Goal: Book appointment/travel/reservation

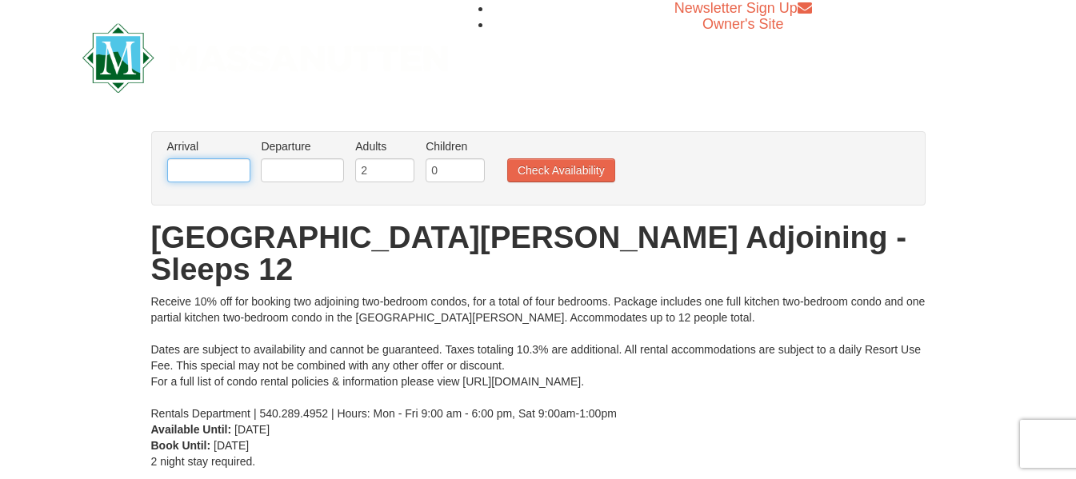
click at [201, 170] on input "text" at bounding box center [208, 170] width 83 height 24
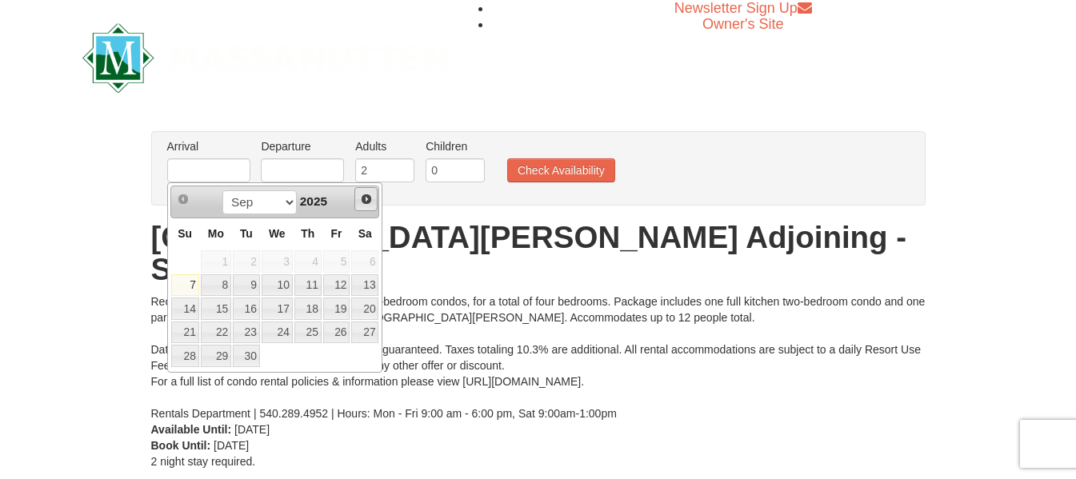
click at [366, 198] on span "Next" at bounding box center [366, 199] width 13 height 13
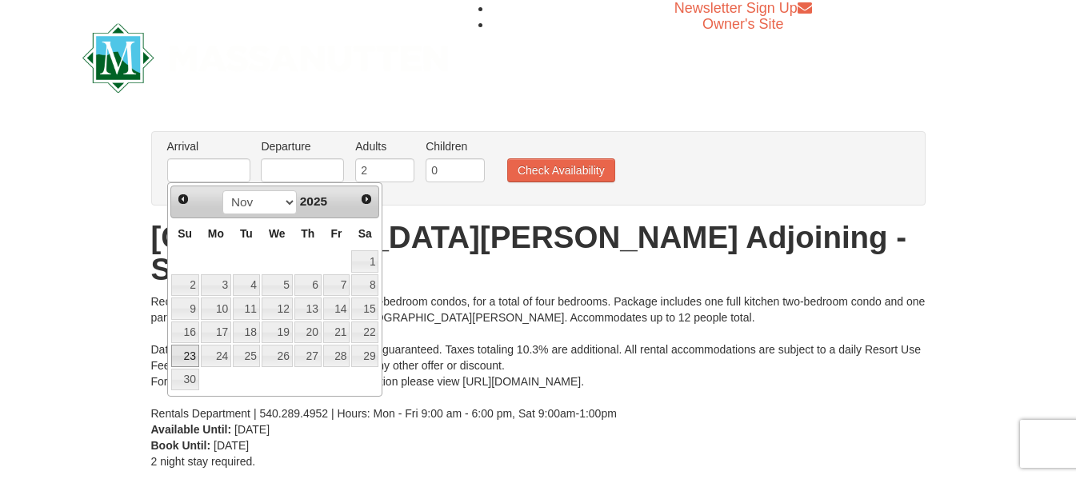
click at [183, 350] on link "23" at bounding box center [185, 356] width 28 height 22
type input "[DATE]"
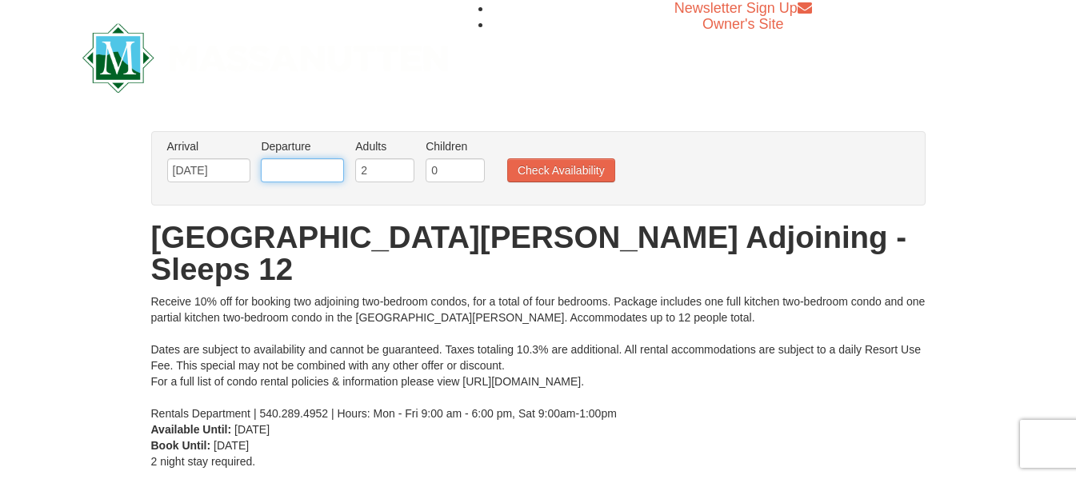
click at [324, 165] on input "text" at bounding box center [302, 170] width 83 height 24
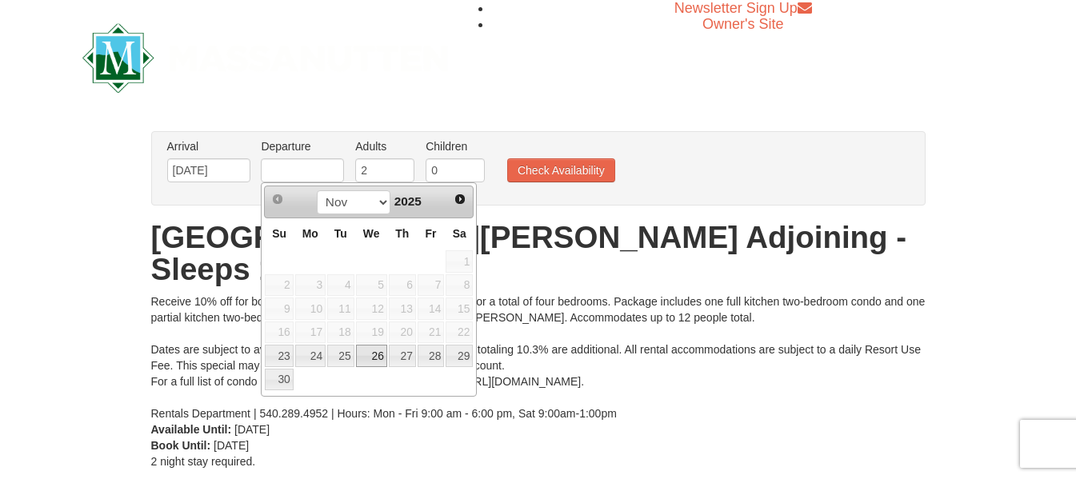
click at [374, 354] on link "26" at bounding box center [371, 356] width 31 height 22
type input "[DATE]"
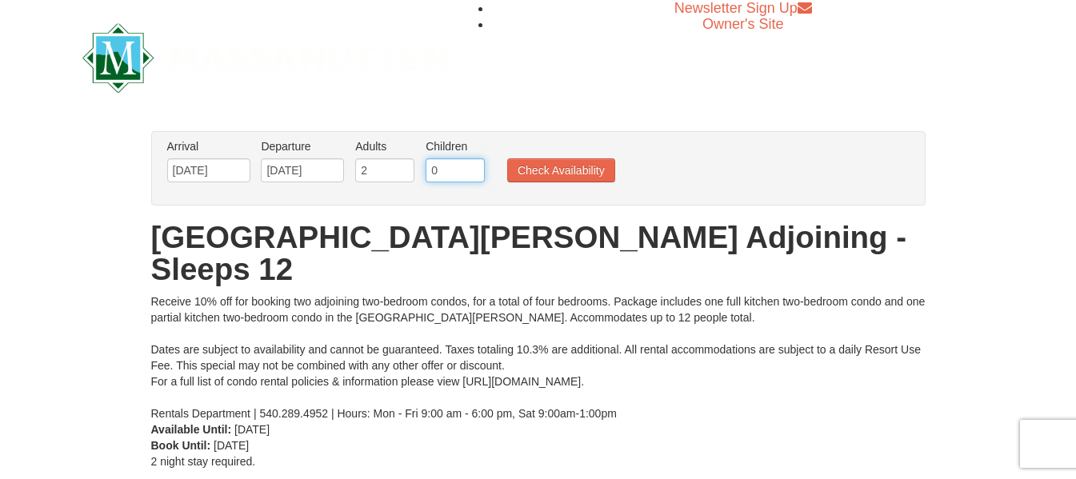
drag, startPoint x: 456, startPoint y: 174, endPoint x: 478, endPoint y: 171, distance: 22.5
click at [458, 174] on input "0" at bounding box center [455, 170] width 59 height 24
click at [474, 168] on input "1" at bounding box center [455, 170] width 59 height 24
type input "2"
click at [478, 163] on input "2" at bounding box center [455, 170] width 59 height 24
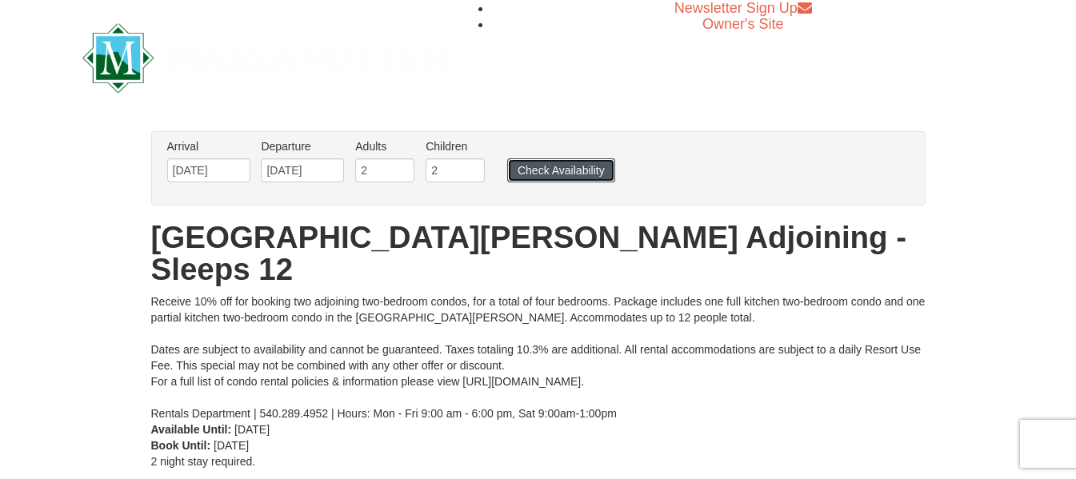
click at [575, 170] on button "Check Availability" at bounding box center [561, 170] width 108 height 24
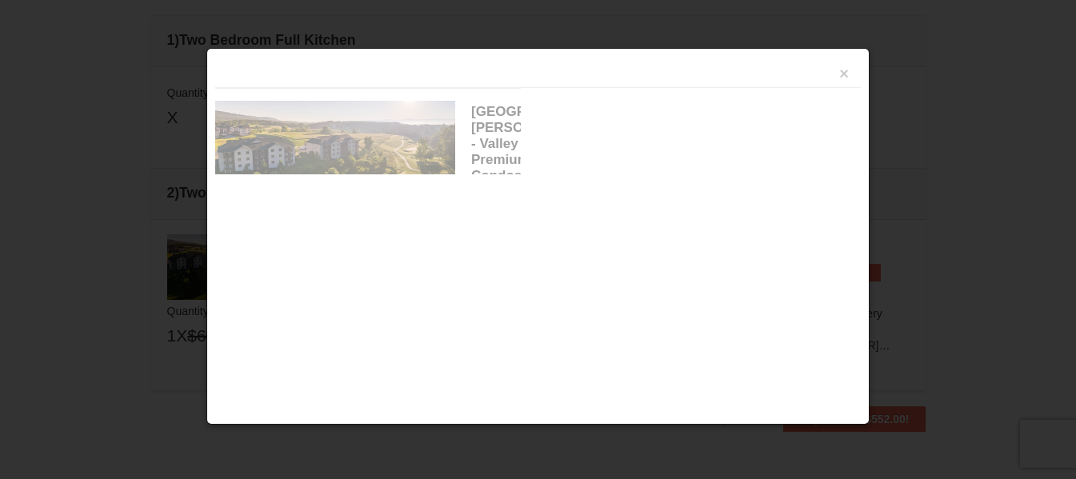
scroll to position [490, 0]
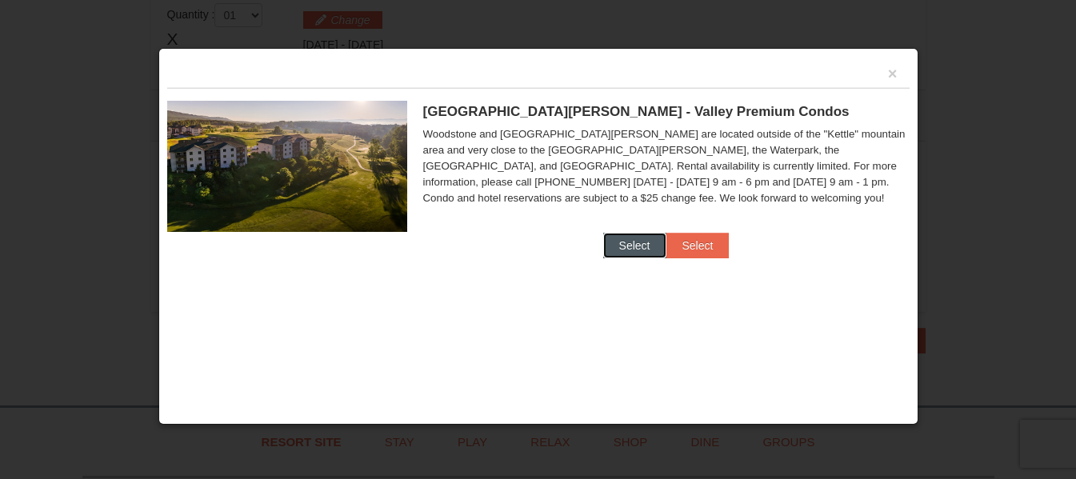
click at [630, 245] on button "Select" at bounding box center [634, 246] width 63 height 26
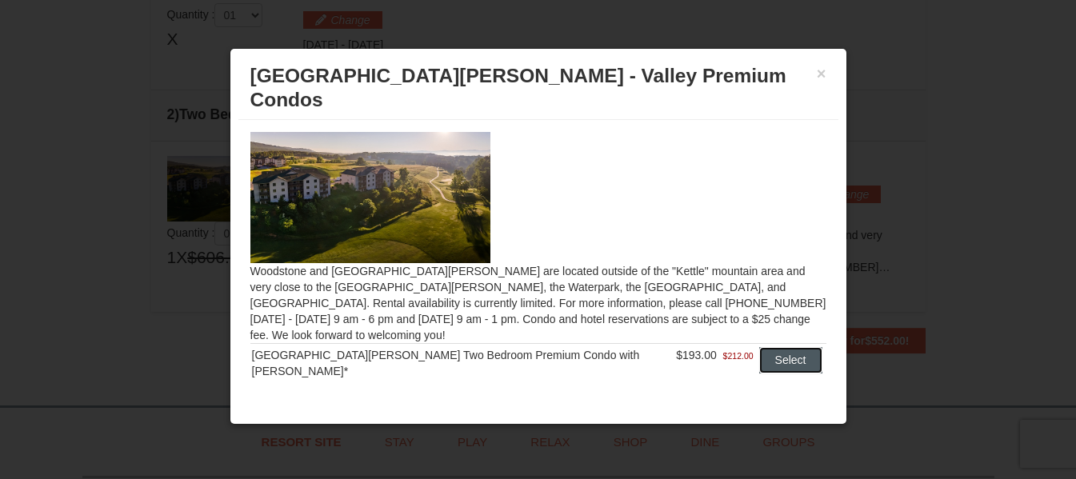
click at [771, 347] on button "Select" at bounding box center [790, 360] width 63 height 26
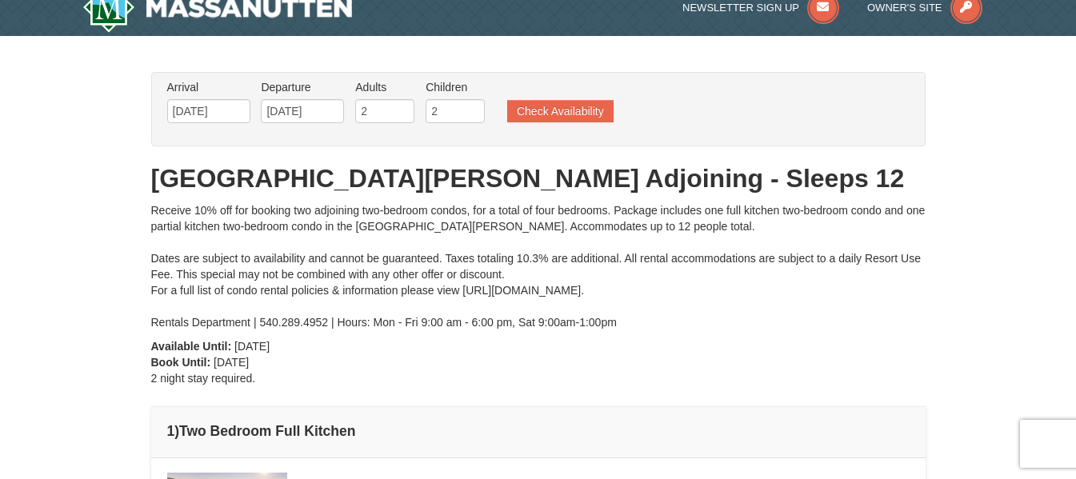
scroll to position [10, 0]
